Goal: Task Accomplishment & Management: Manage account settings

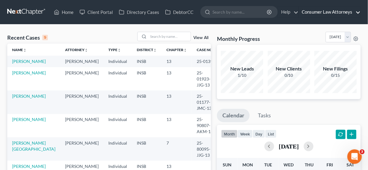
click at [324, 11] on link "Consumer Law Attorneys" at bounding box center [330, 12] width 62 height 11
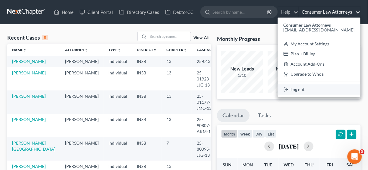
click at [320, 91] on link "Log out" at bounding box center [319, 90] width 83 height 10
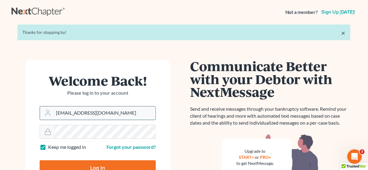
drag, startPoint x: 118, startPoint y: 116, endPoint x: 52, endPoint y: 116, distance: 66.1
click at [52, 116] on div "[EMAIL_ADDRESS][DOMAIN_NAME]" at bounding box center [98, 113] width 116 height 14
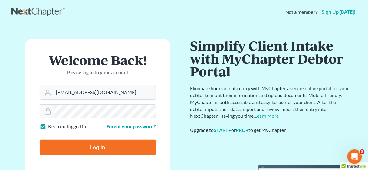
type input "[EMAIL_ADDRESS][DOMAIN_NAME]"
click at [82, 148] on input "Log In" at bounding box center [98, 147] width 116 height 15
type input "Thinking..."
